Goal: Entertainment & Leisure: Consume media (video, audio)

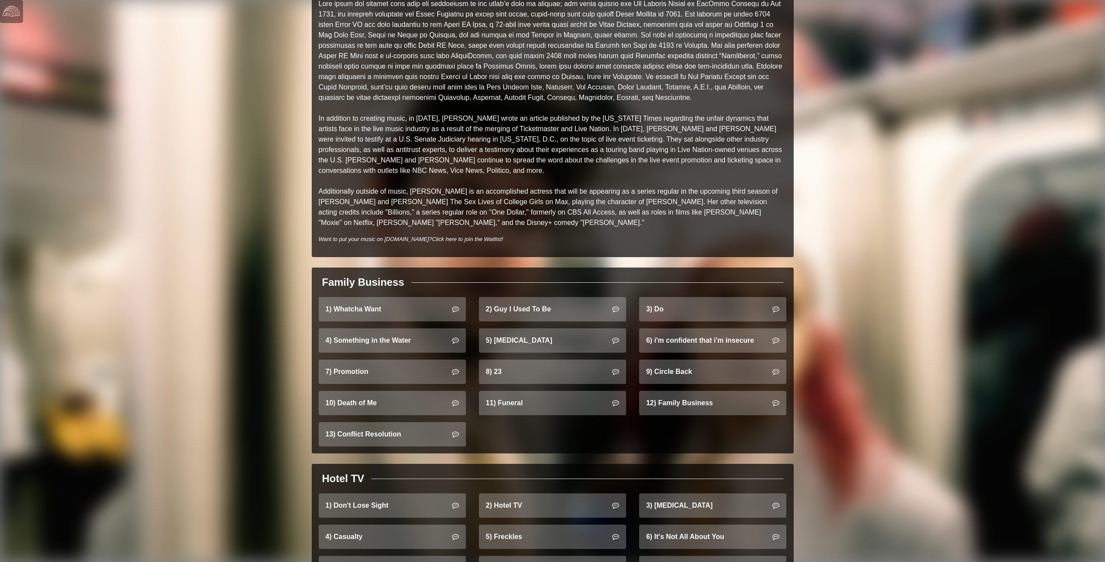
scroll to position [413, 0]
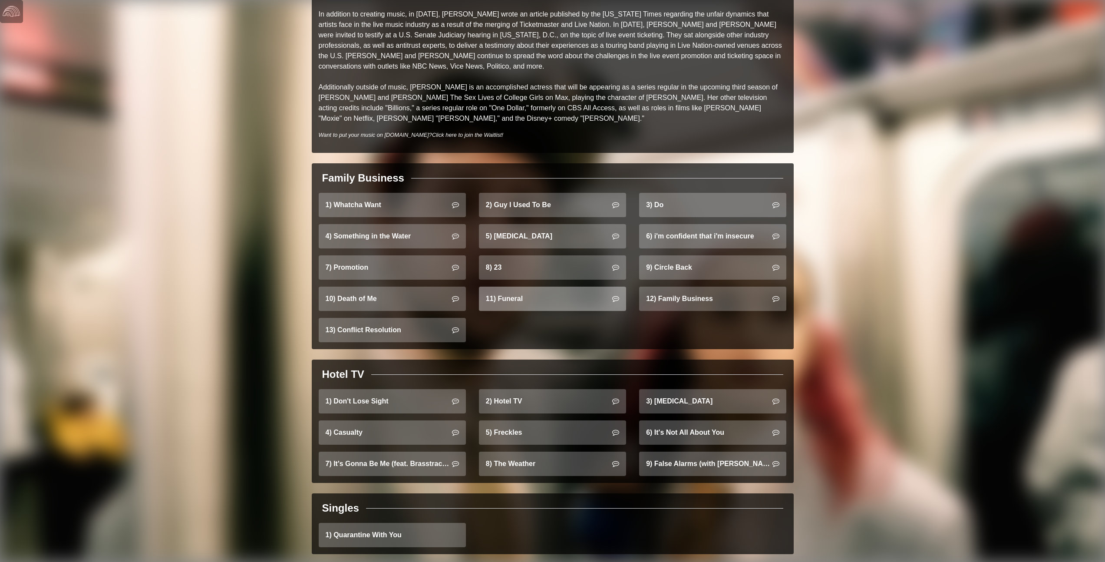
click at [540, 290] on link "11) Funeral" at bounding box center [552, 299] width 147 height 24
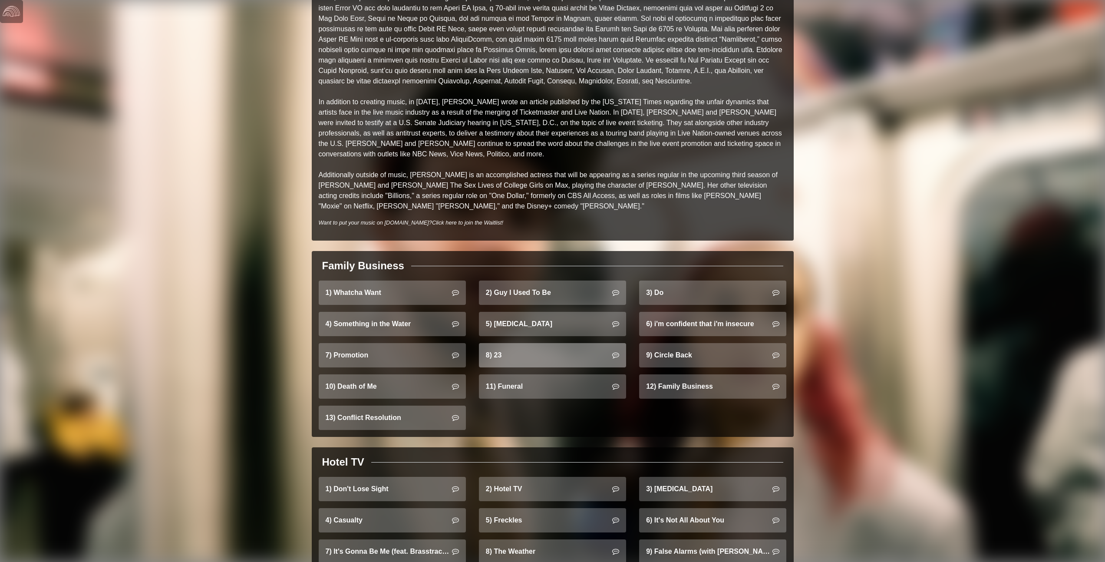
scroll to position [361, 0]
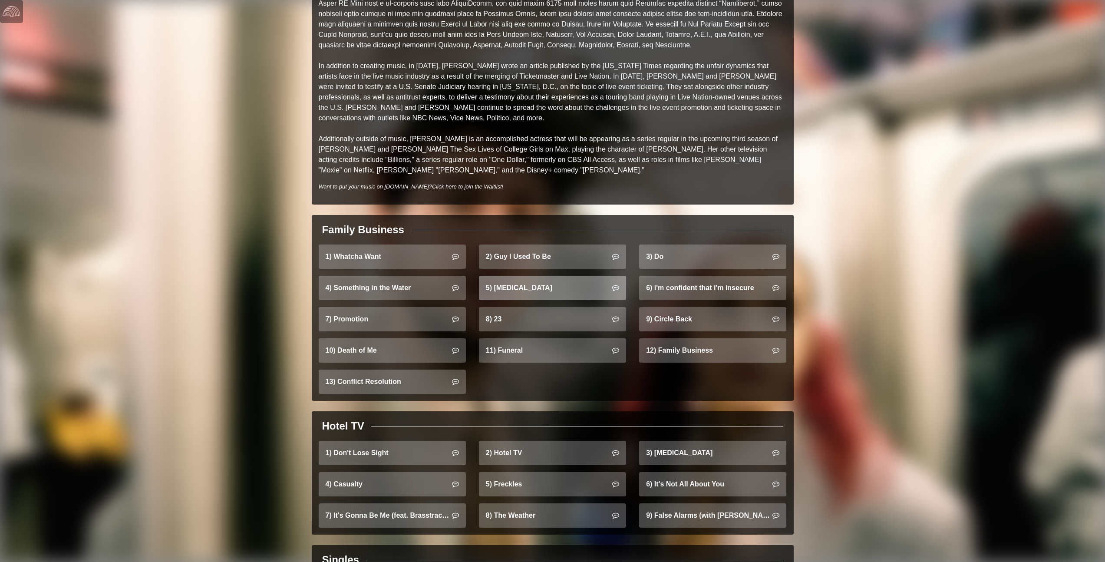
click at [536, 278] on link "5) [MEDICAL_DATA]" at bounding box center [552, 288] width 147 height 24
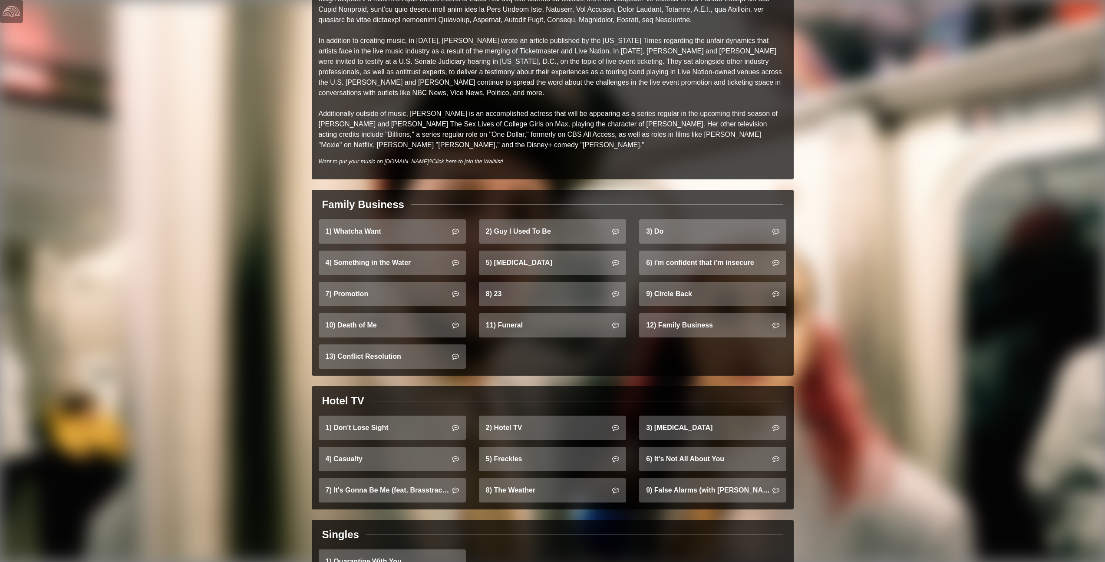
scroll to position [344, 0]
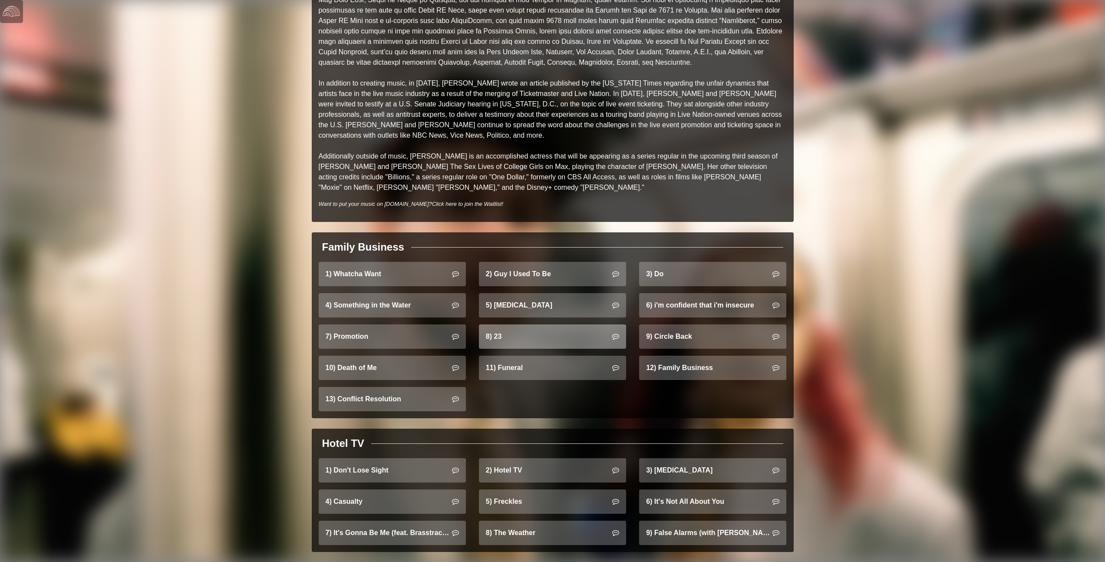
click at [533, 324] on link "8) 23" at bounding box center [552, 336] width 147 height 24
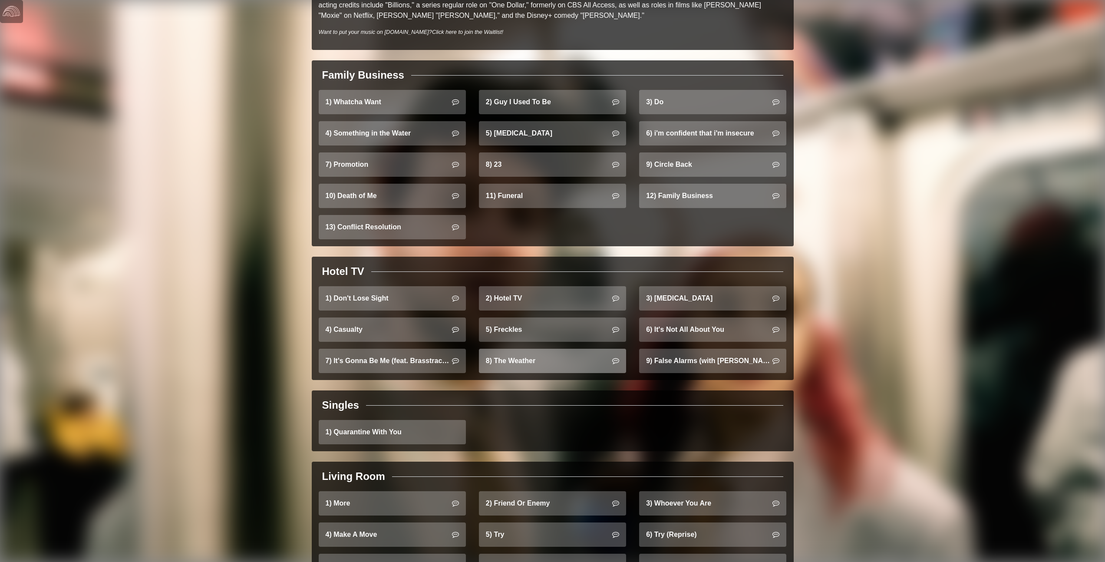
scroll to position [452, 0]
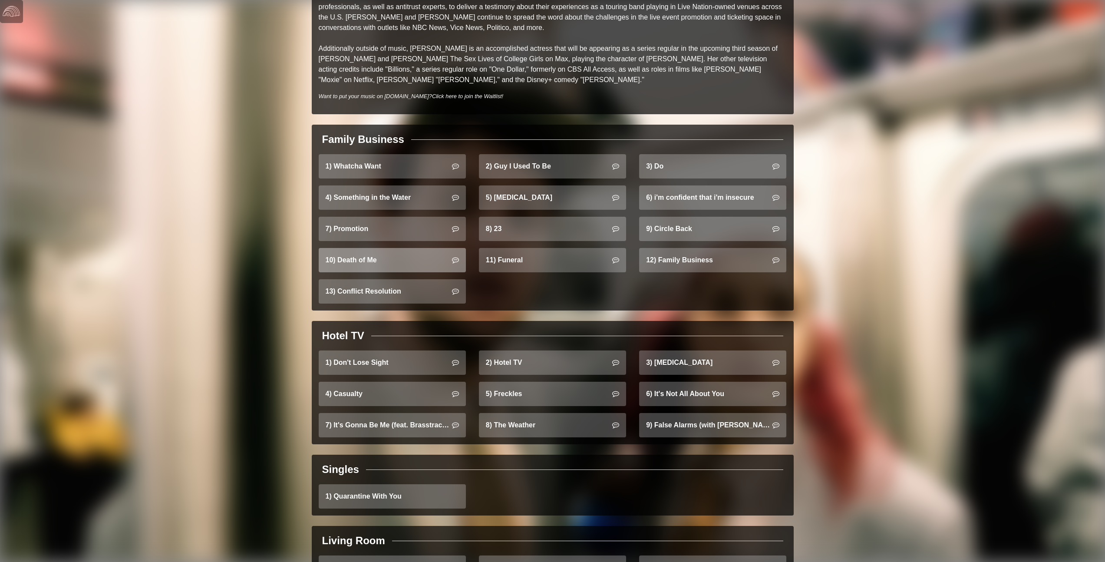
click at [417, 257] on link "10) Death of Me" at bounding box center [392, 260] width 147 height 24
